Goal: Information Seeking & Learning: Learn about a topic

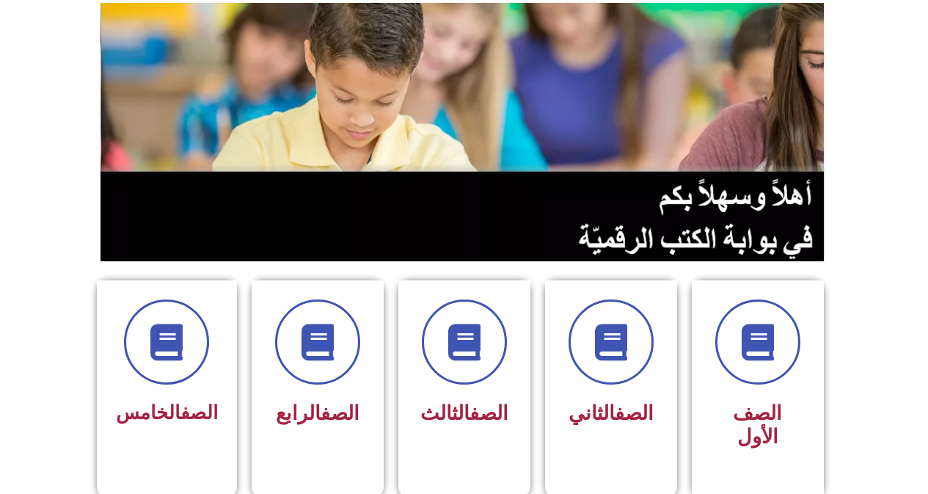
scroll to position [147, 0]
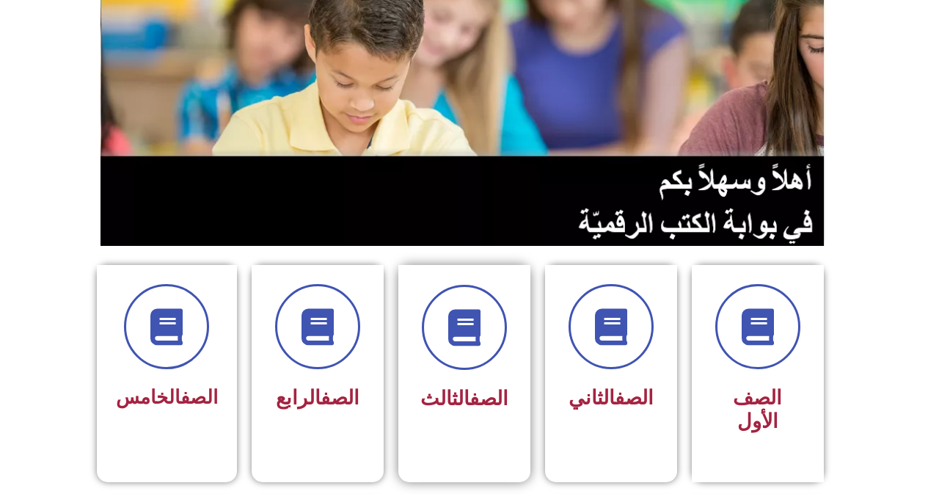
click at [433, 389] on span "الصف الثالث" at bounding box center [464, 398] width 88 height 23
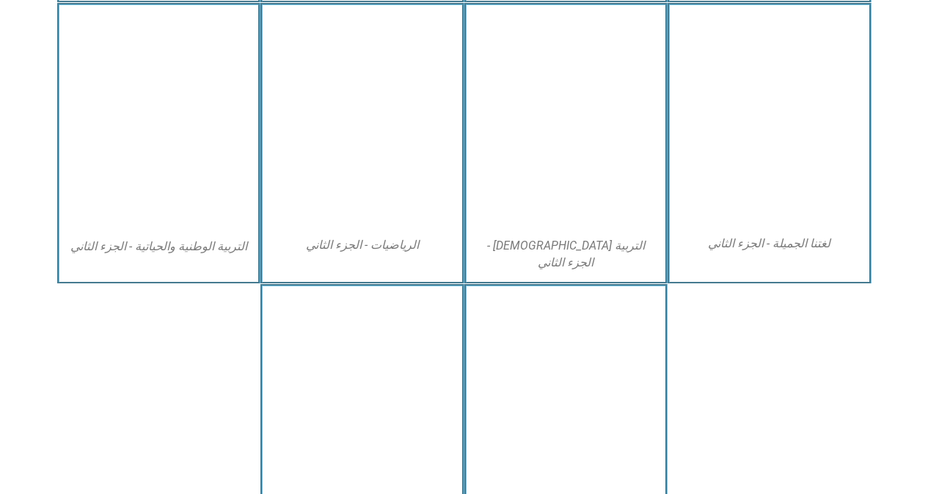
scroll to position [807, 0]
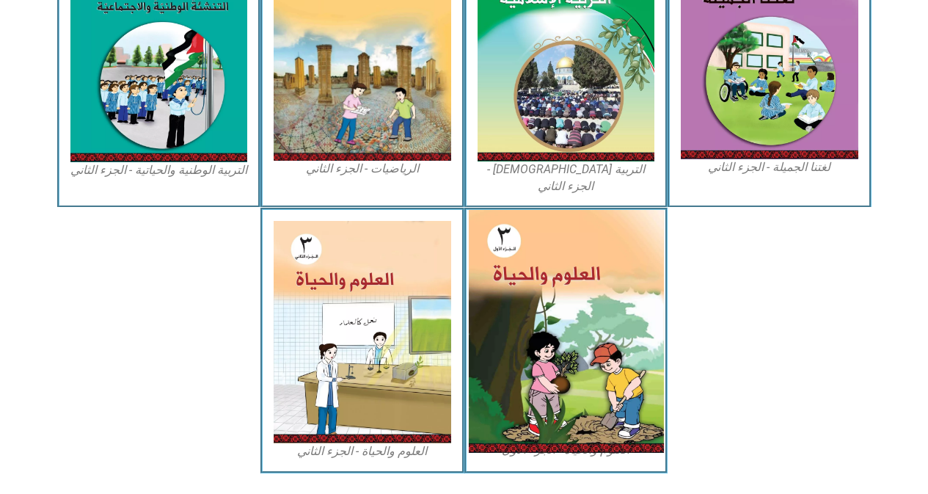
click at [541, 282] on img at bounding box center [565, 331] width 195 height 243
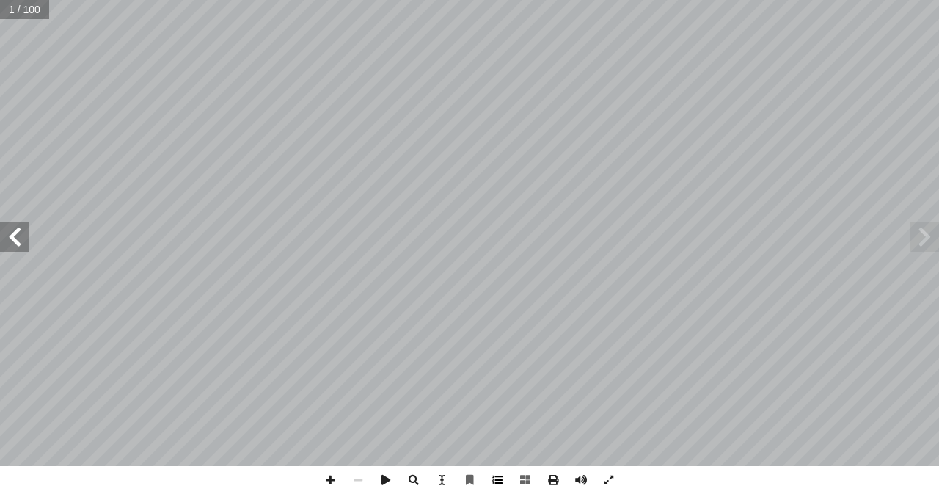
click at [502, 479] on span at bounding box center [497, 480] width 28 height 28
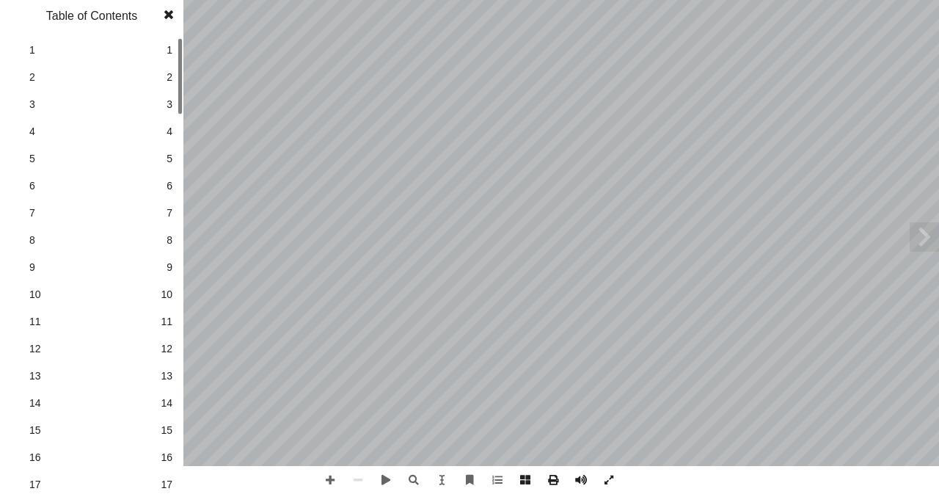
click at [165, 371] on span "13" at bounding box center [167, 375] width 12 height 15
click at [171, 15] on span at bounding box center [169, 14] width 26 height 29
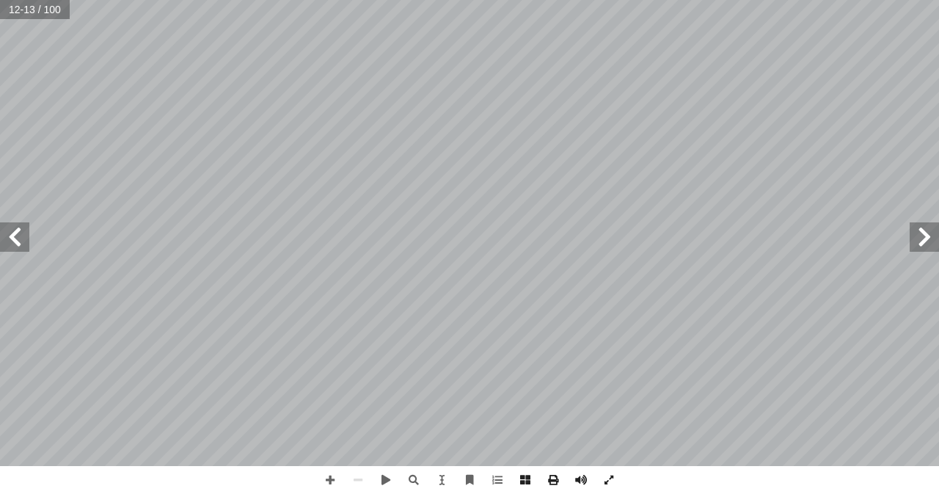
click at [23, 244] on span at bounding box center [14, 236] width 29 height 29
click at [332, 477] on span at bounding box center [330, 480] width 28 height 28
click at [22, 247] on span at bounding box center [14, 236] width 29 height 29
click at [326, 479] on span at bounding box center [330, 480] width 28 height 28
